Goal: Obtain resource: Obtain resource

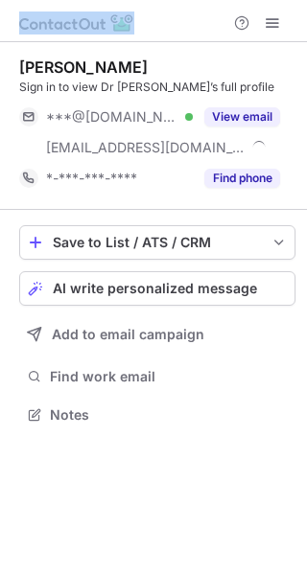
scroll to position [402, 307]
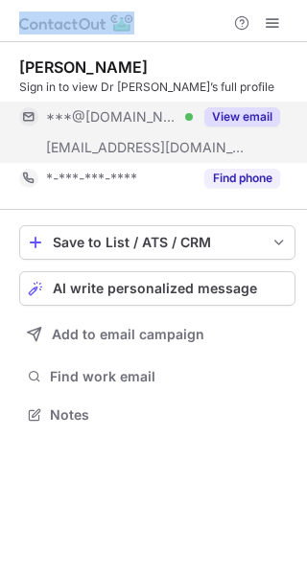
click at [244, 118] on button "View email" at bounding box center [242, 116] width 76 height 19
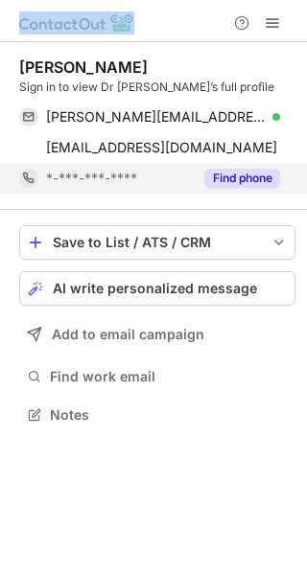
click at [234, 171] on button "Find phone" at bounding box center [242, 178] width 76 height 19
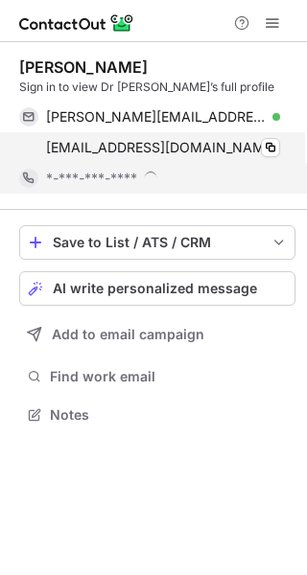
click at [248, 160] on div "[EMAIL_ADDRESS][DOMAIN_NAME] Copy" at bounding box center [149, 147] width 261 height 31
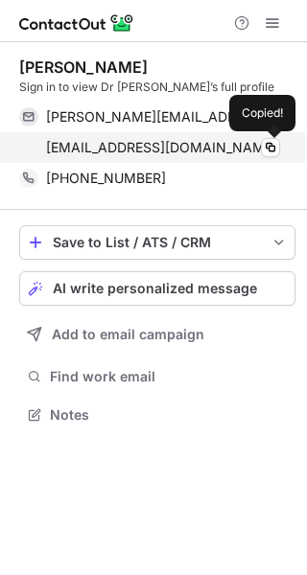
click at [249, 134] on div "[EMAIL_ADDRESS][DOMAIN_NAME] Copied!" at bounding box center [149, 147] width 261 height 31
click at [262, 132] on div "[EMAIL_ADDRESS][DOMAIN_NAME] Copied!" at bounding box center [149, 147] width 261 height 31
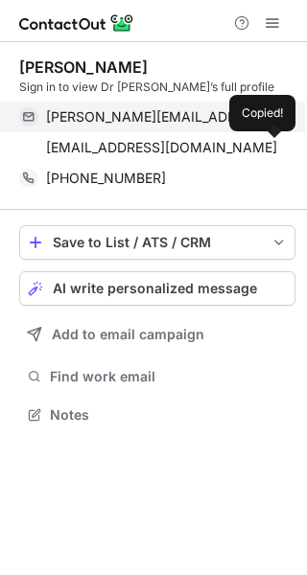
click at [264, 130] on div "[PERSON_NAME][EMAIL_ADDRESS][DOMAIN_NAME] Verified Copy" at bounding box center [149, 117] width 261 height 31
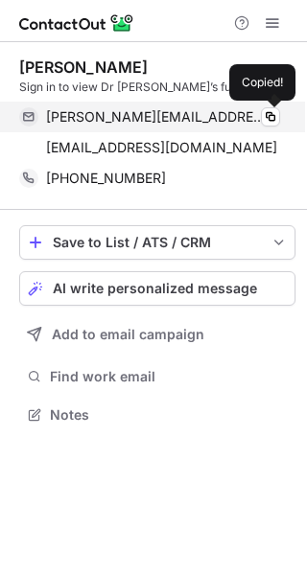
click at [264, 130] on div "[PERSON_NAME][EMAIL_ADDRESS][DOMAIN_NAME] Verified Copied!" at bounding box center [149, 117] width 261 height 31
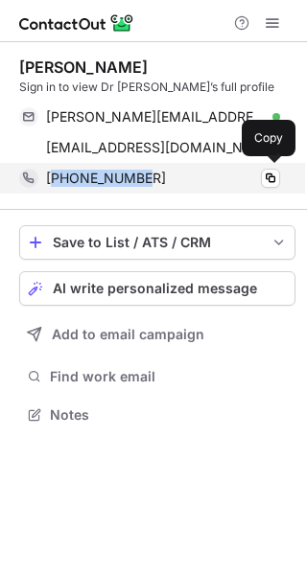
copy span "61296359313"
drag, startPoint x: 131, startPoint y: 187, endPoint x: 52, endPoint y: 186, distance: 79.5
click at [52, 186] on div "[PHONE_NUMBER] Copy" at bounding box center [149, 178] width 261 height 31
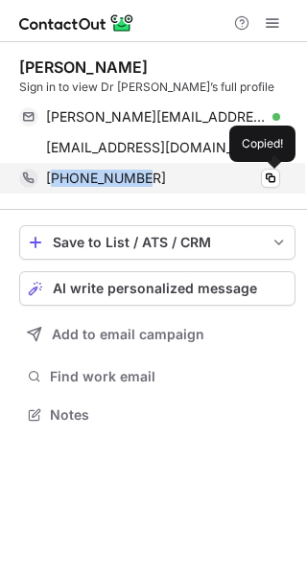
copy span "61296359313"
